Goal: Information Seeking & Learning: Learn about a topic

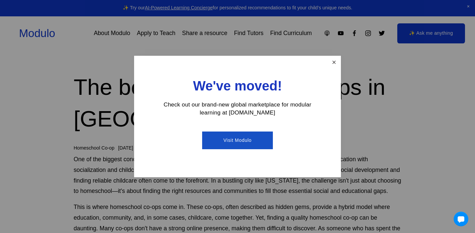
click at [335, 62] on link "Close" at bounding box center [334, 63] width 12 height 12
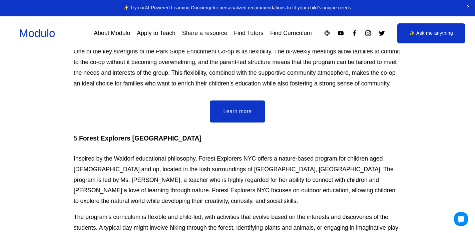
scroll to position [1655, 0]
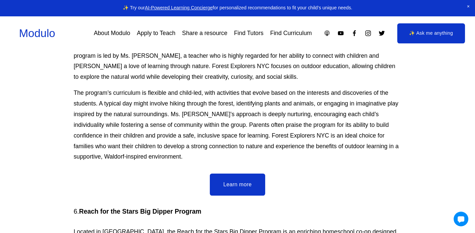
click at [238, 174] on link "Learn more" at bounding box center [237, 185] width 55 height 22
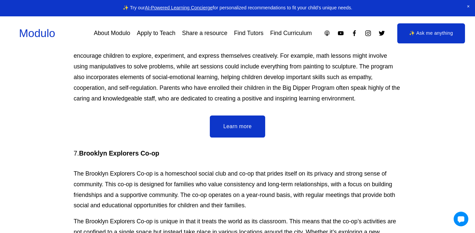
scroll to position [1955, 0]
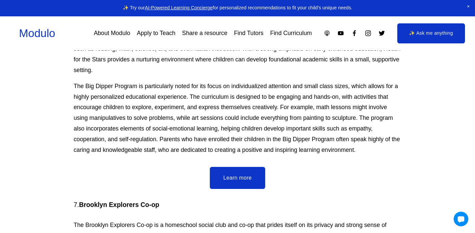
scroll to position [1856, 0]
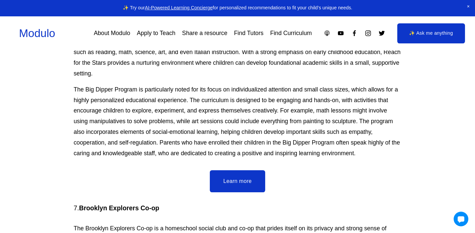
drag, startPoint x: 82, startPoint y: 122, endPoint x: 173, endPoint y: 119, distance: 90.8
click at [173, 204] on h4 "7. Brooklyn Explorers Co-op" at bounding box center [238, 208] width 328 height 9
copy h4 "Brooklyn Explorers Co-op"
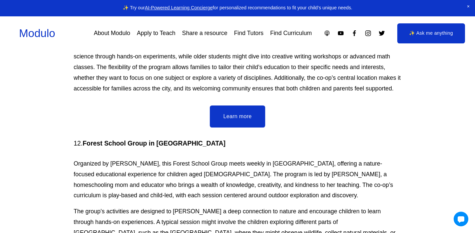
scroll to position [3028, 0]
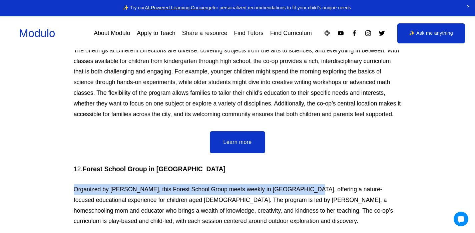
drag, startPoint x: 73, startPoint y: 83, endPoint x: 299, endPoint y: 84, distance: 226.6
copy p "Organized by [PERSON_NAME], this Forest School Group meets weekly in [GEOGRAPHI…"
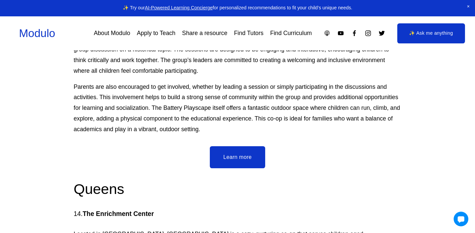
scroll to position [3494, 0]
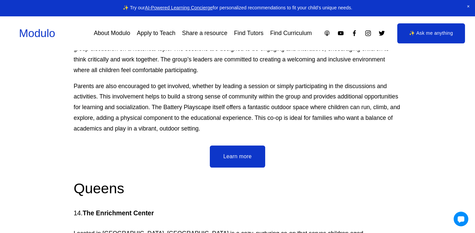
drag, startPoint x: 198, startPoint y: 106, endPoint x: 211, endPoint y: 143, distance: 39.0
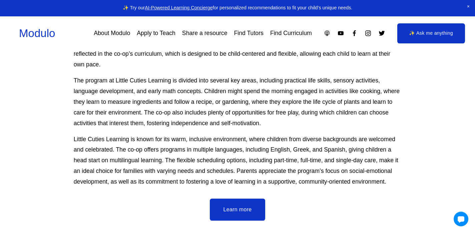
scroll to position [4160, 0]
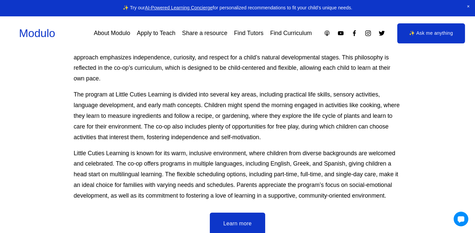
drag, startPoint x: 84, startPoint y: 81, endPoint x: 190, endPoint y: 83, distance: 106.5
drag, startPoint x: 181, startPoint y: 80, endPoint x: 164, endPoint y: 81, distance: 17.7
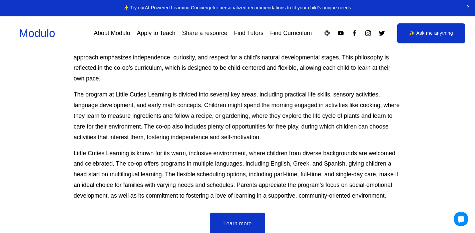
drag, startPoint x: 186, startPoint y: 79, endPoint x: 85, endPoint y: 82, distance: 100.8
copy h4 "[GEOGRAPHIC_DATA]"
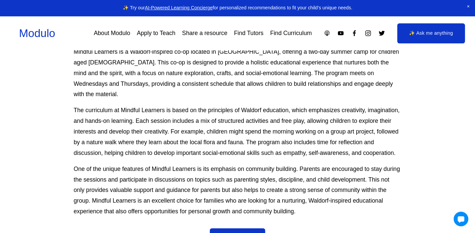
scroll to position [3899, 0]
drag, startPoint x: 152, startPoint y: 108, endPoint x: 85, endPoint y: 111, distance: 67.1
copy h4 "Little Cuties Learning"
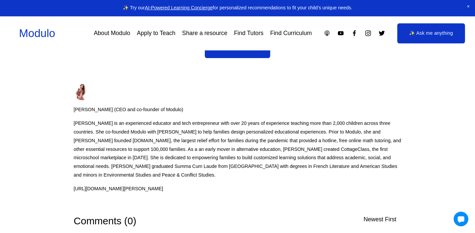
scroll to position [4776, 0]
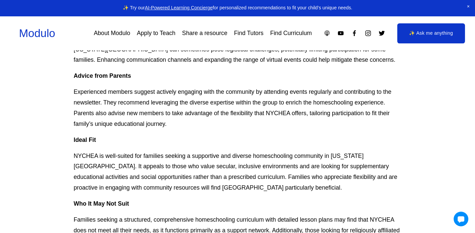
scroll to position [654, 0]
